Goal: Information Seeking & Learning: Learn about a topic

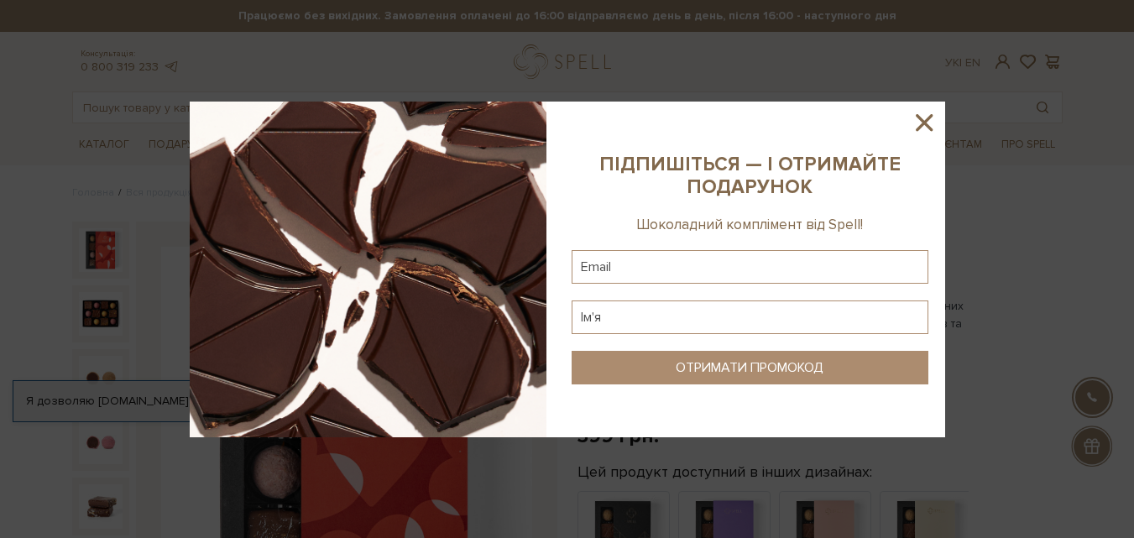
click at [925, 119] on icon at bounding box center [924, 122] width 29 height 29
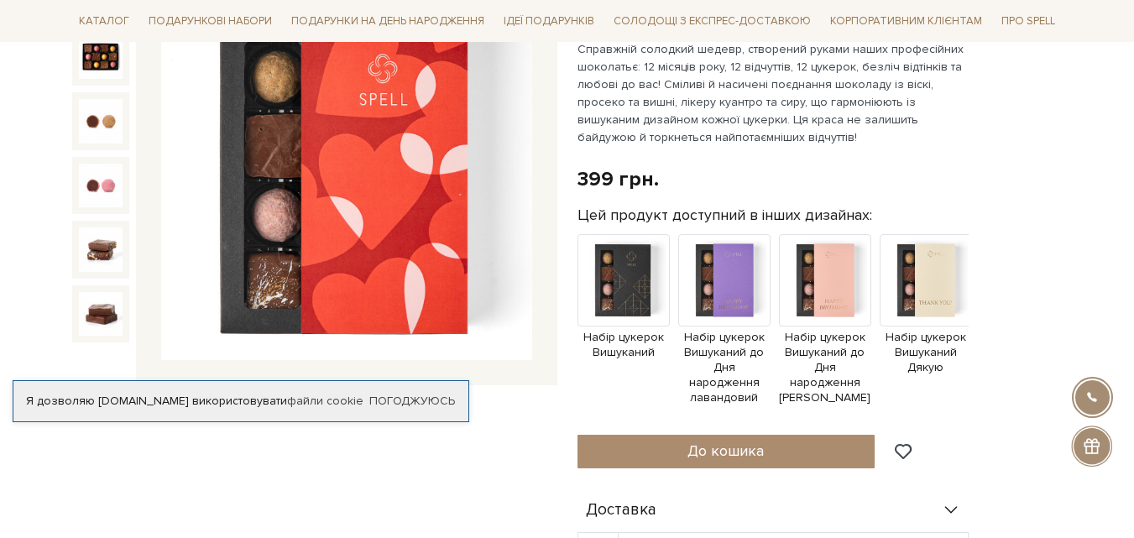
scroll to position [262, 0]
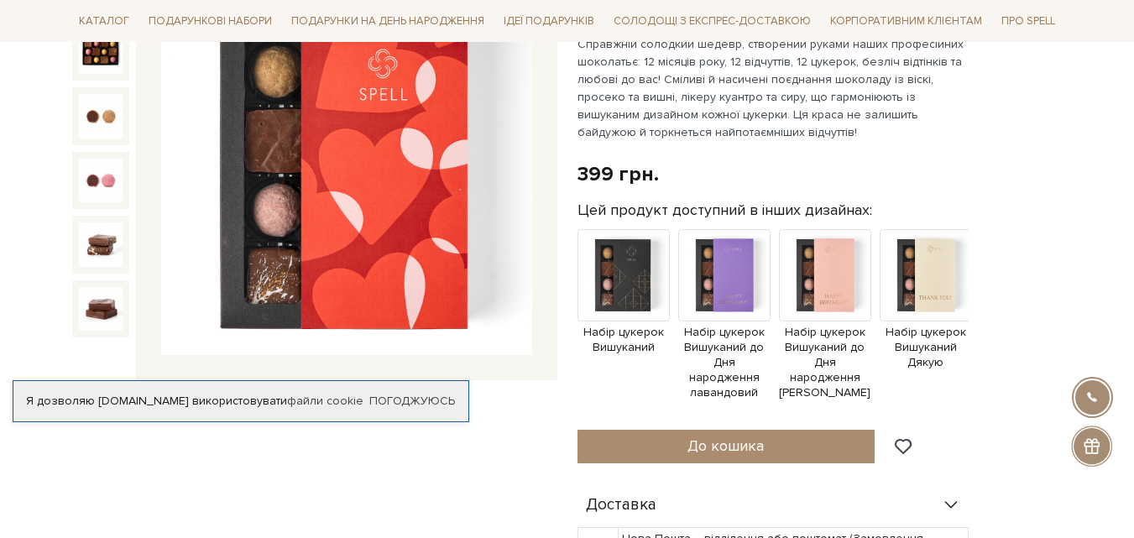
click at [405, 217] on img at bounding box center [346, 170] width 371 height 371
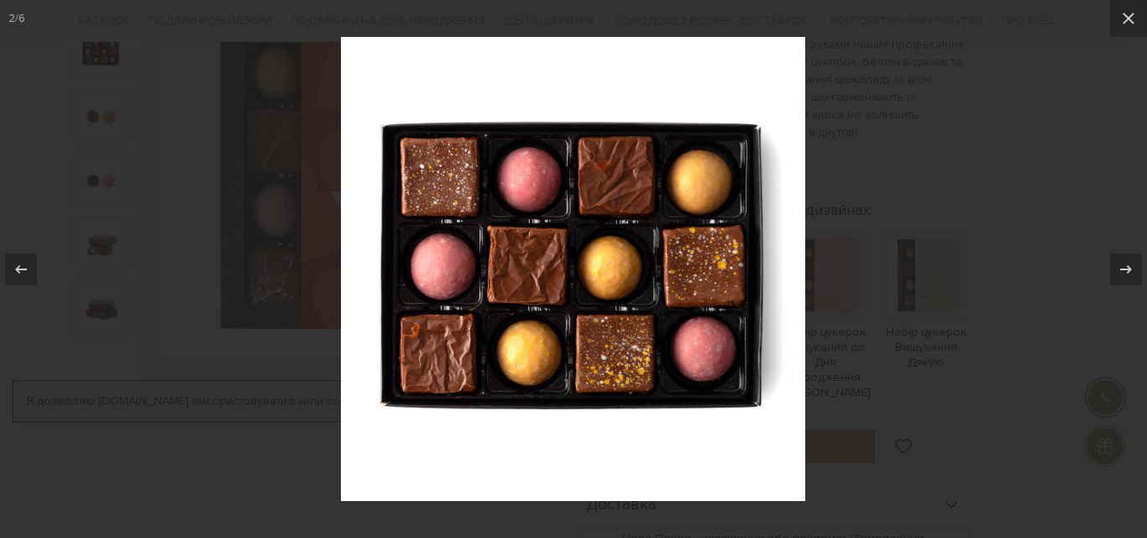
click at [577, 201] on img at bounding box center [573, 269] width 464 height 464
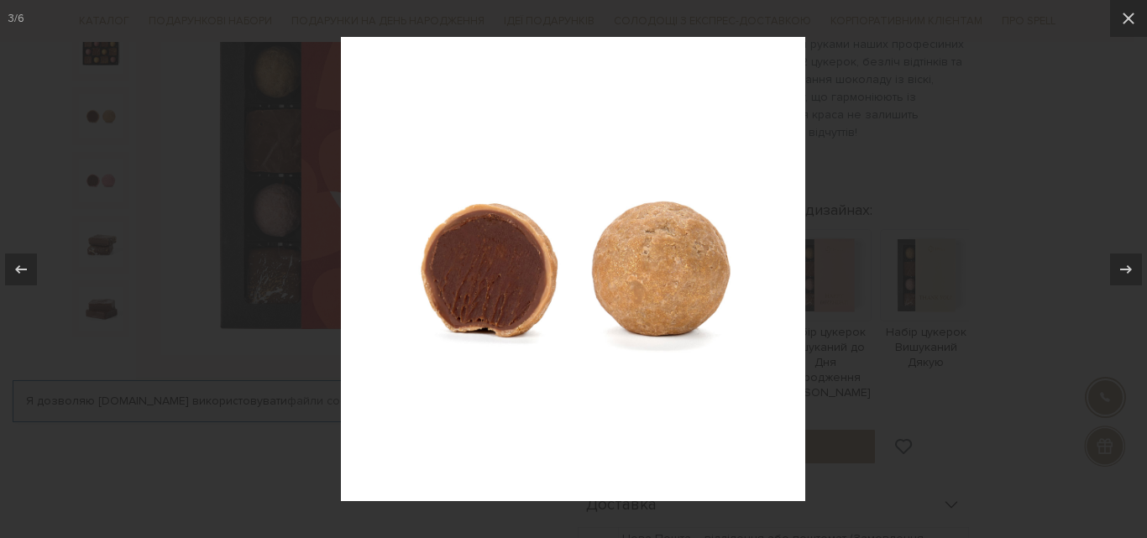
click at [855, 188] on div at bounding box center [573, 269] width 1147 height 538
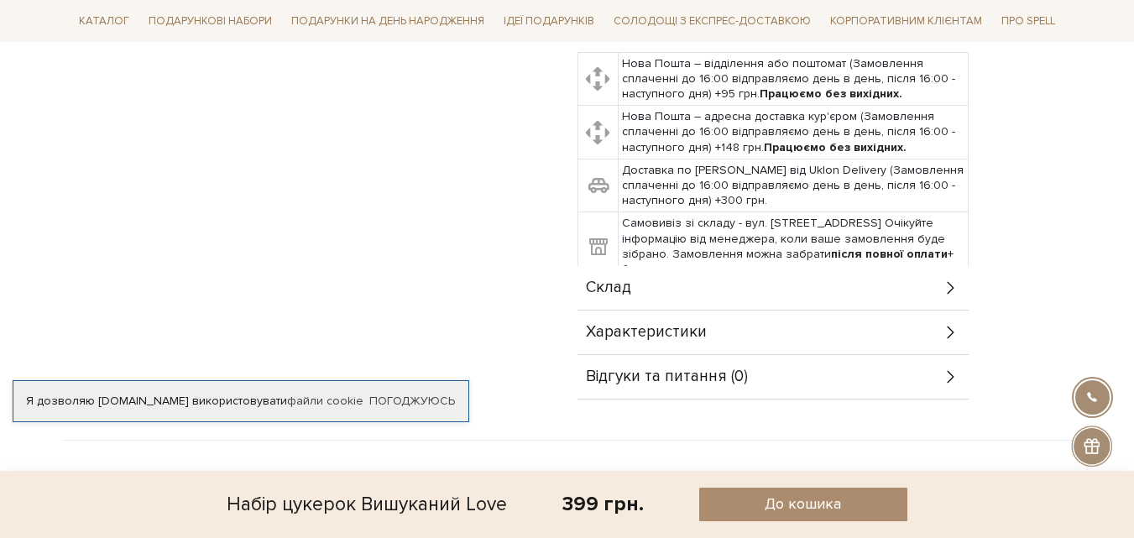
scroll to position [907, 0]
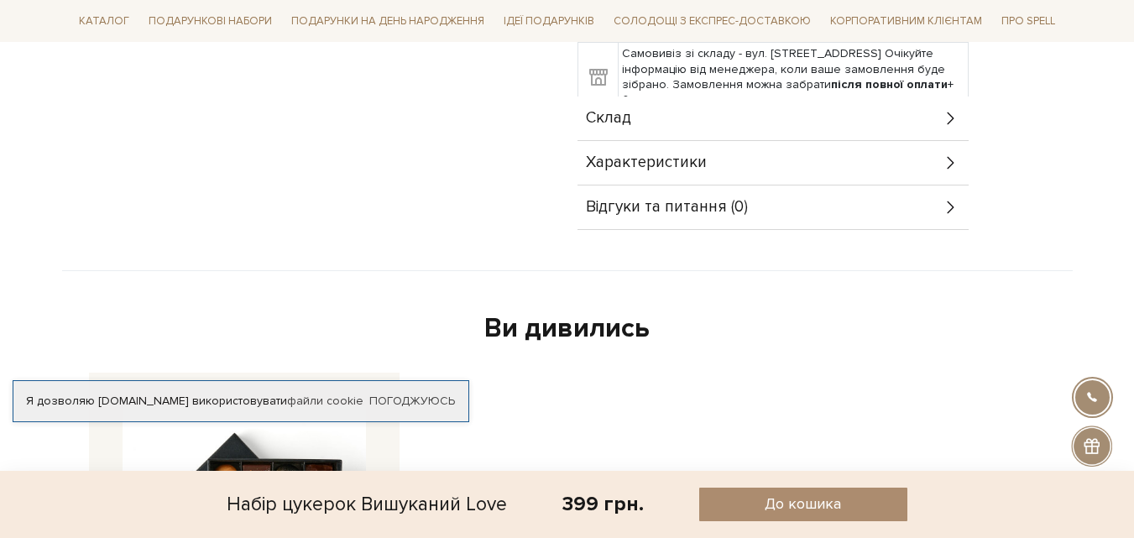
click at [710, 141] on div "Характеристики" at bounding box center [773, 163] width 391 height 44
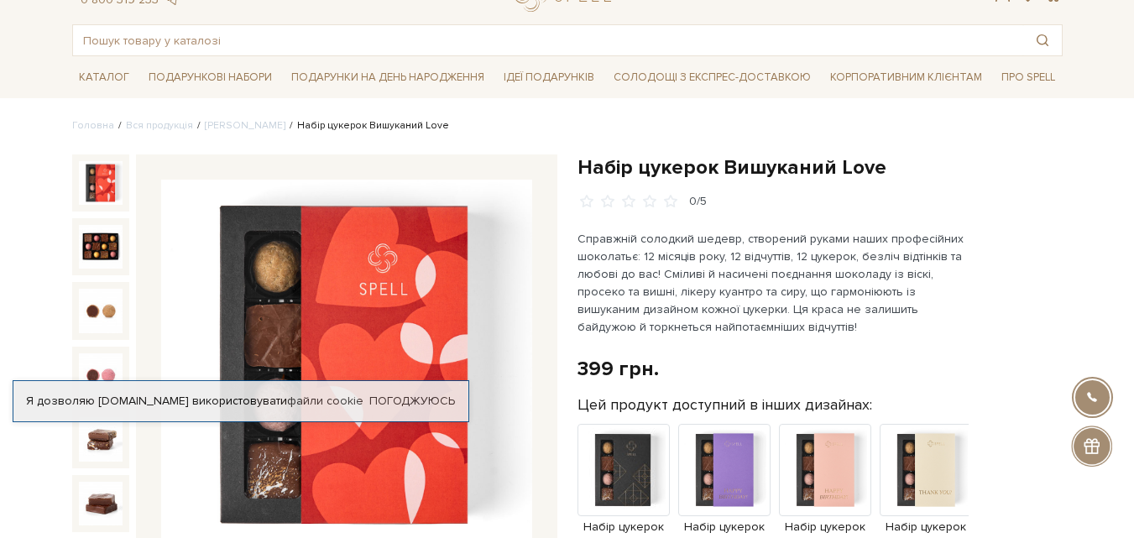
scroll to position [0, 0]
